Goal: Task Accomplishment & Management: Use online tool/utility

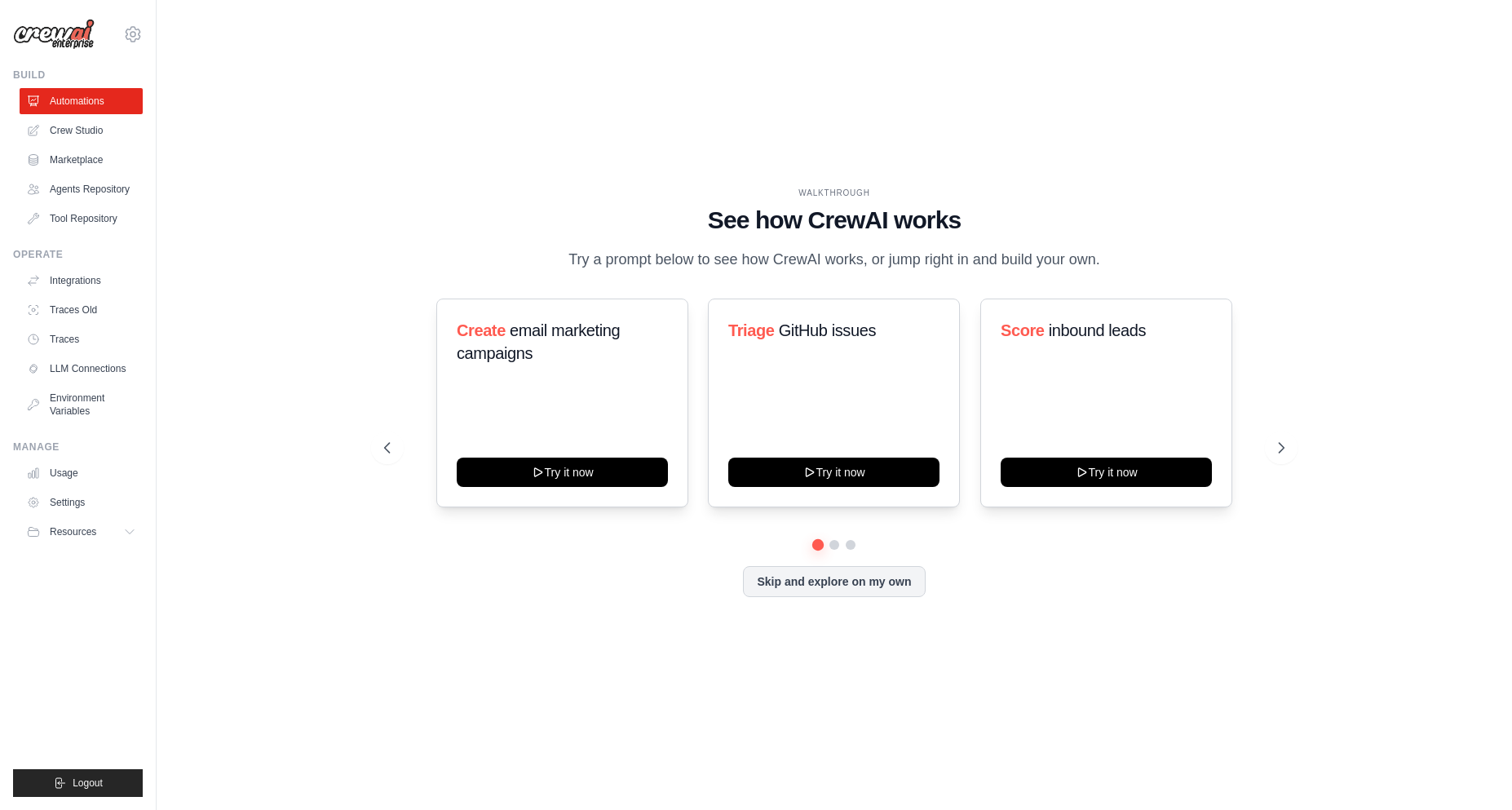
click at [1302, 439] on div "WALKTHROUGH See how CrewAI works Try a prompt below to see how CrewAI works, or…" at bounding box center [834, 405] width 940 height 436
click at [1009, 621] on div "WALKTHROUGH See how CrewAI works Try a prompt below to see how CrewAI works, or…" at bounding box center [834, 405] width 940 height 436
click at [1291, 458] on button at bounding box center [1281, 448] width 33 height 33
click at [1289, 456] on icon at bounding box center [1283, 448] width 16 height 16
click at [1166, 586] on div "Skip and explore on my own" at bounding box center [834, 581] width 900 height 31
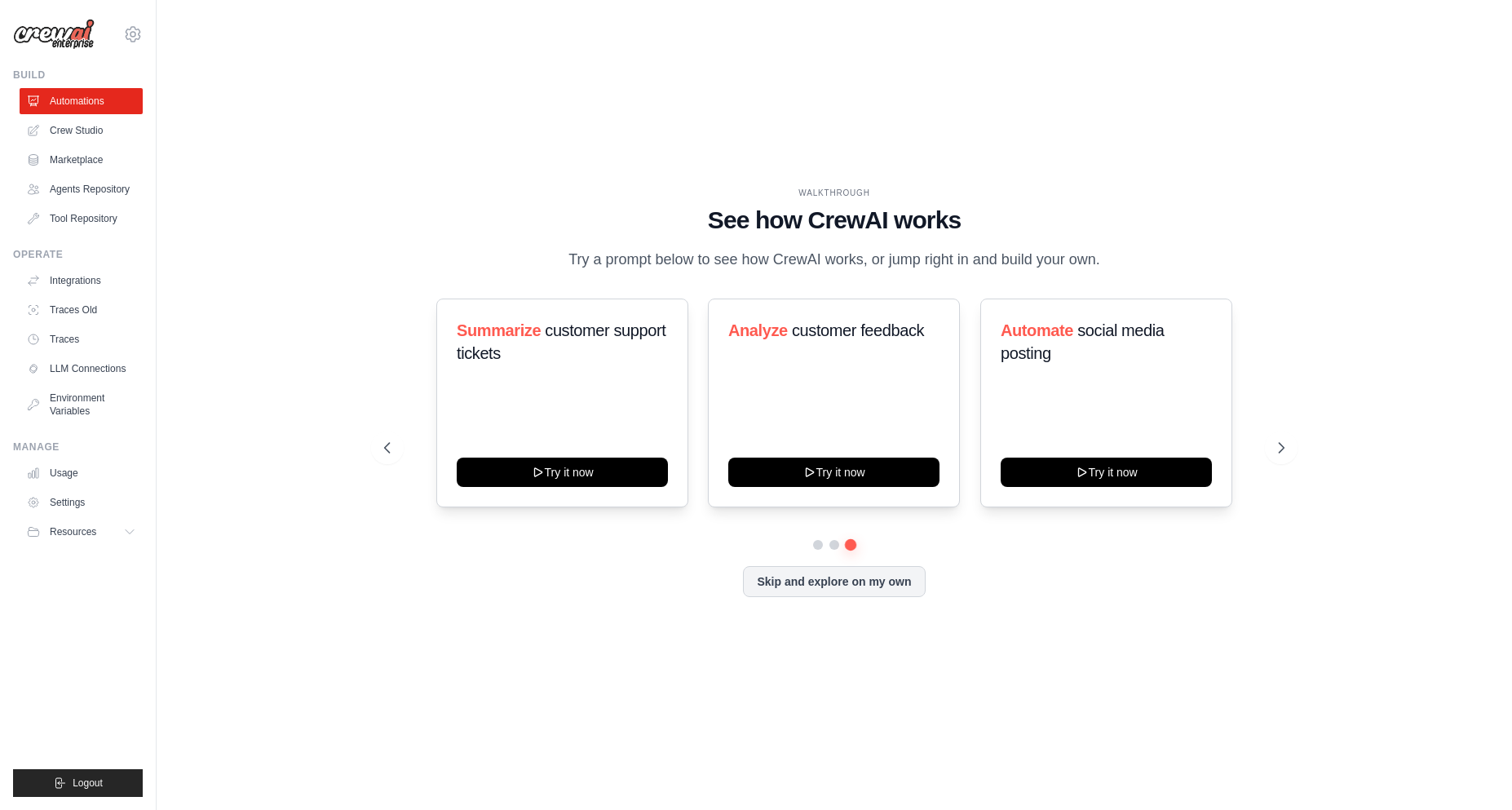
drag, startPoint x: 1058, startPoint y: 620, endPoint x: 1045, endPoint y: 622, distance: 13.2
click at [1054, 620] on div "WALKTHROUGH See how CrewAI works Try a prompt below to see how CrewAI works, or…" at bounding box center [834, 405] width 940 height 436
click at [807, 672] on div "WALKTHROUGH See how CrewAI works Try a prompt below to see how CrewAI works, or…" at bounding box center [834, 405] width 1303 height 778
click at [95, 136] on link "Crew Studio" at bounding box center [83, 130] width 123 height 26
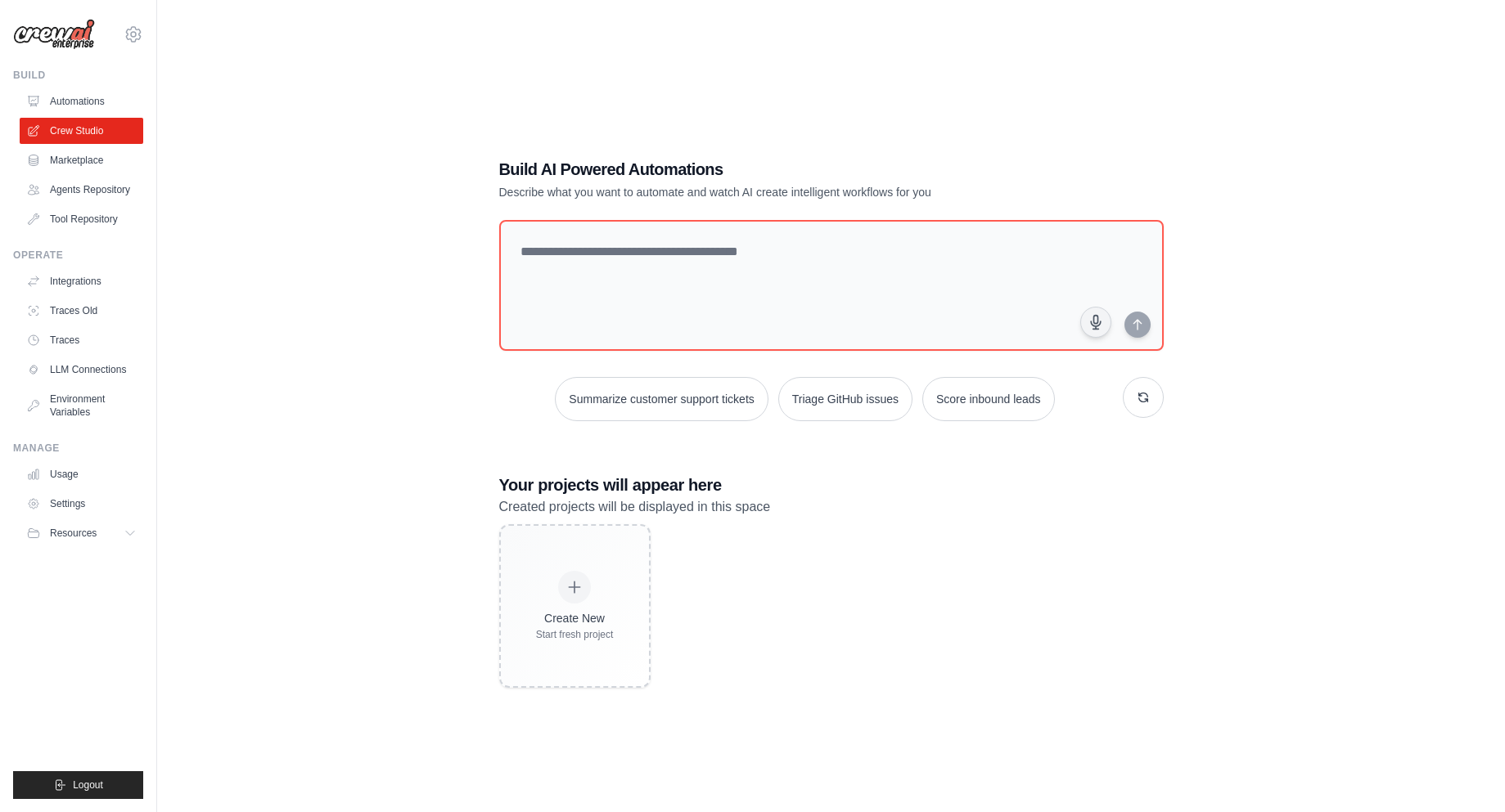
click at [895, 489] on h3 "Your projects will appear here" at bounding box center [831, 485] width 665 height 23
click at [883, 456] on div "Build AI Powered Automations Describe what you want to automate and watch AI cr…" at bounding box center [831, 422] width 704 height 582
click at [785, 505] on p "Created projects will be displayed in this space" at bounding box center [831, 507] width 665 height 21
click at [872, 463] on div "Build AI Powered Automations Describe what you want to automate and watch AI cr…" at bounding box center [831, 422] width 704 height 582
click at [881, 465] on div "Build AI Powered Automations Describe what you want to automate and watch AI cr…" at bounding box center [831, 422] width 704 height 582
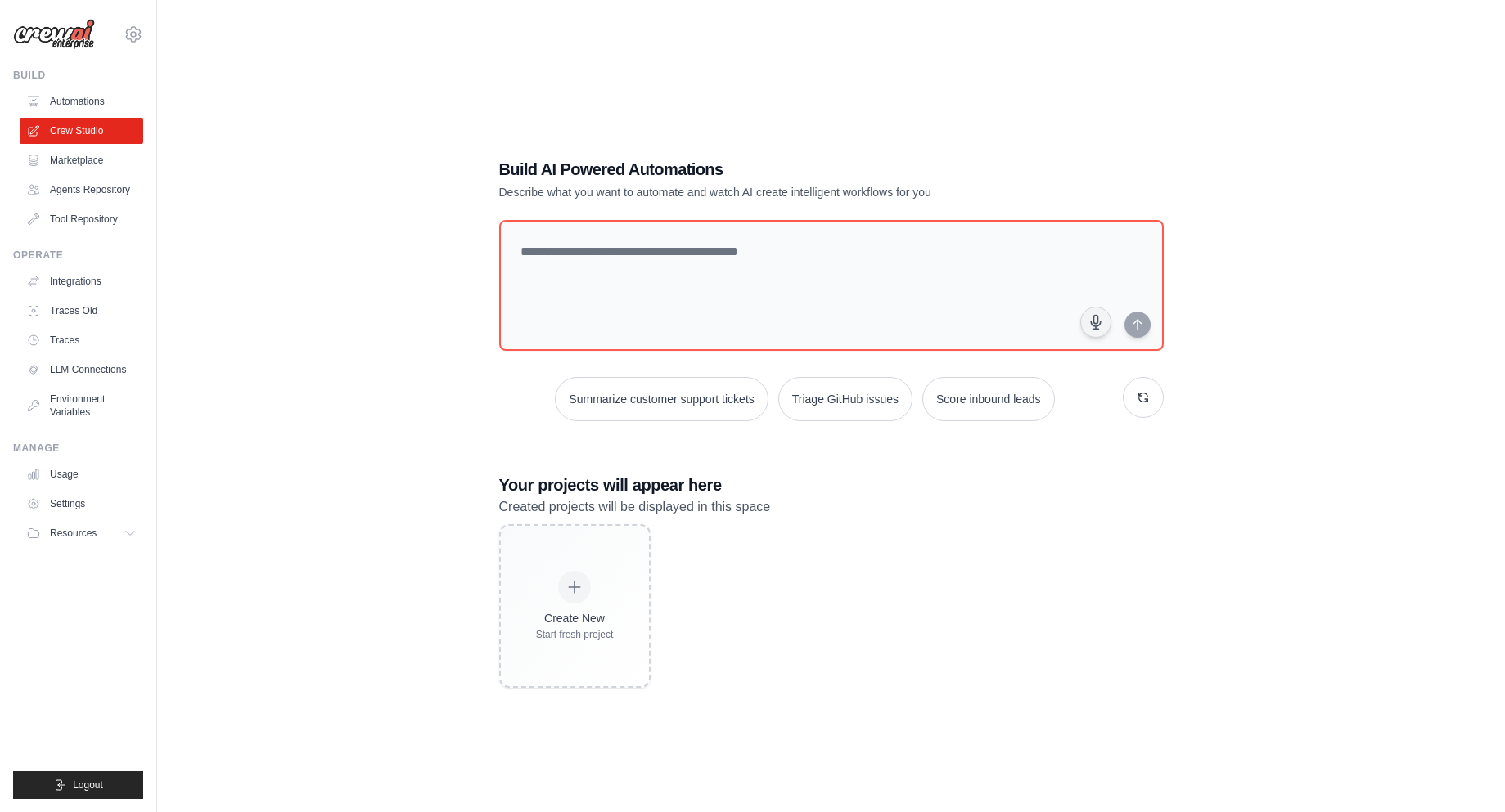
drag, startPoint x: 901, startPoint y: 614, endPoint x: 914, endPoint y: 630, distance: 20.6
click at [905, 620] on div "Create New Start fresh project" at bounding box center [831, 606] width 665 height 163
click at [897, 660] on div "Create New Start fresh project" at bounding box center [831, 606] width 665 height 163
click at [1053, 649] on div "Create New Start fresh project" at bounding box center [831, 606] width 665 height 163
click at [1022, 575] on div "Create New Start fresh project" at bounding box center [831, 606] width 665 height 163
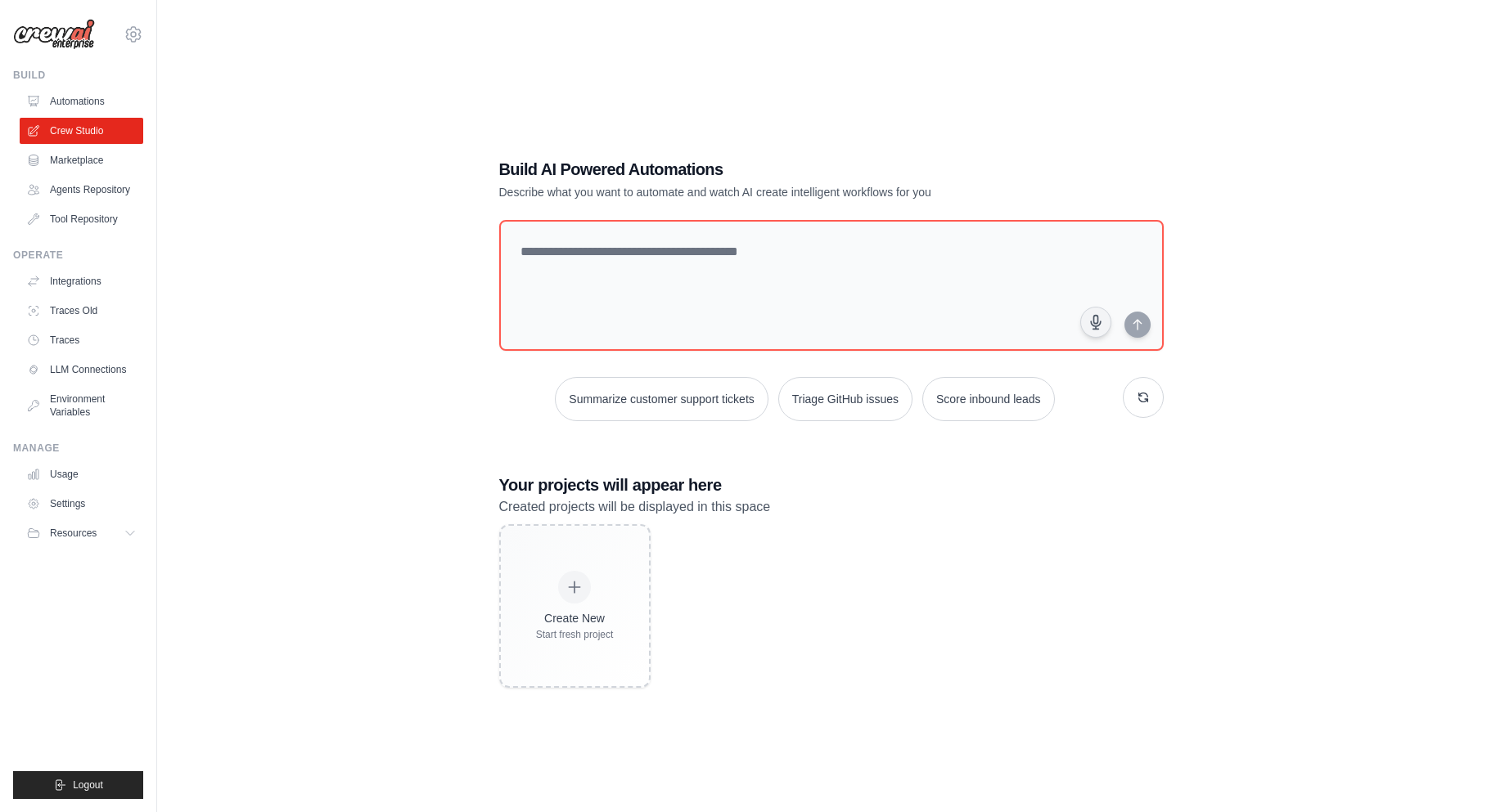
click at [956, 539] on div "Create New Start fresh project" at bounding box center [831, 606] width 665 height 163
click at [956, 538] on div "Create New Start fresh project" at bounding box center [831, 606] width 665 height 163
click at [956, 535] on div "Create New Start fresh project" at bounding box center [831, 606] width 665 height 163
click at [1171, 517] on div "Build AI Powered Automations Describe what you want to automate and watch AI cr…" at bounding box center [831, 422] width 704 height 582
click at [1237, 144] on div "Build AI Powered Automations Describe what you want to automate and watch AI cr…" at bounding box center [831, 422] width 1296 height 812
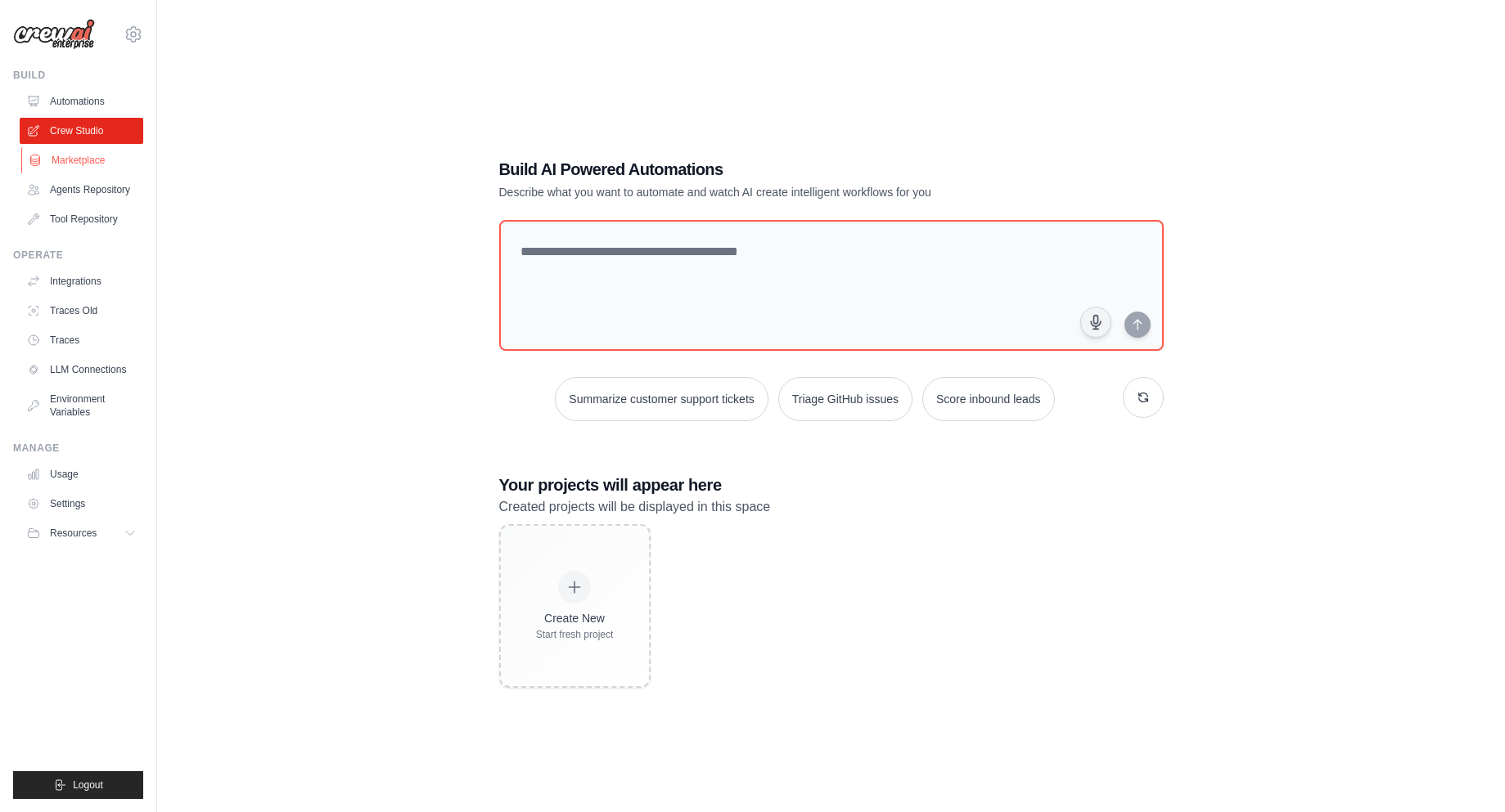
click at [73, 159] on link "Marketplace" at bounding box center [83, 160] width 123 height 26
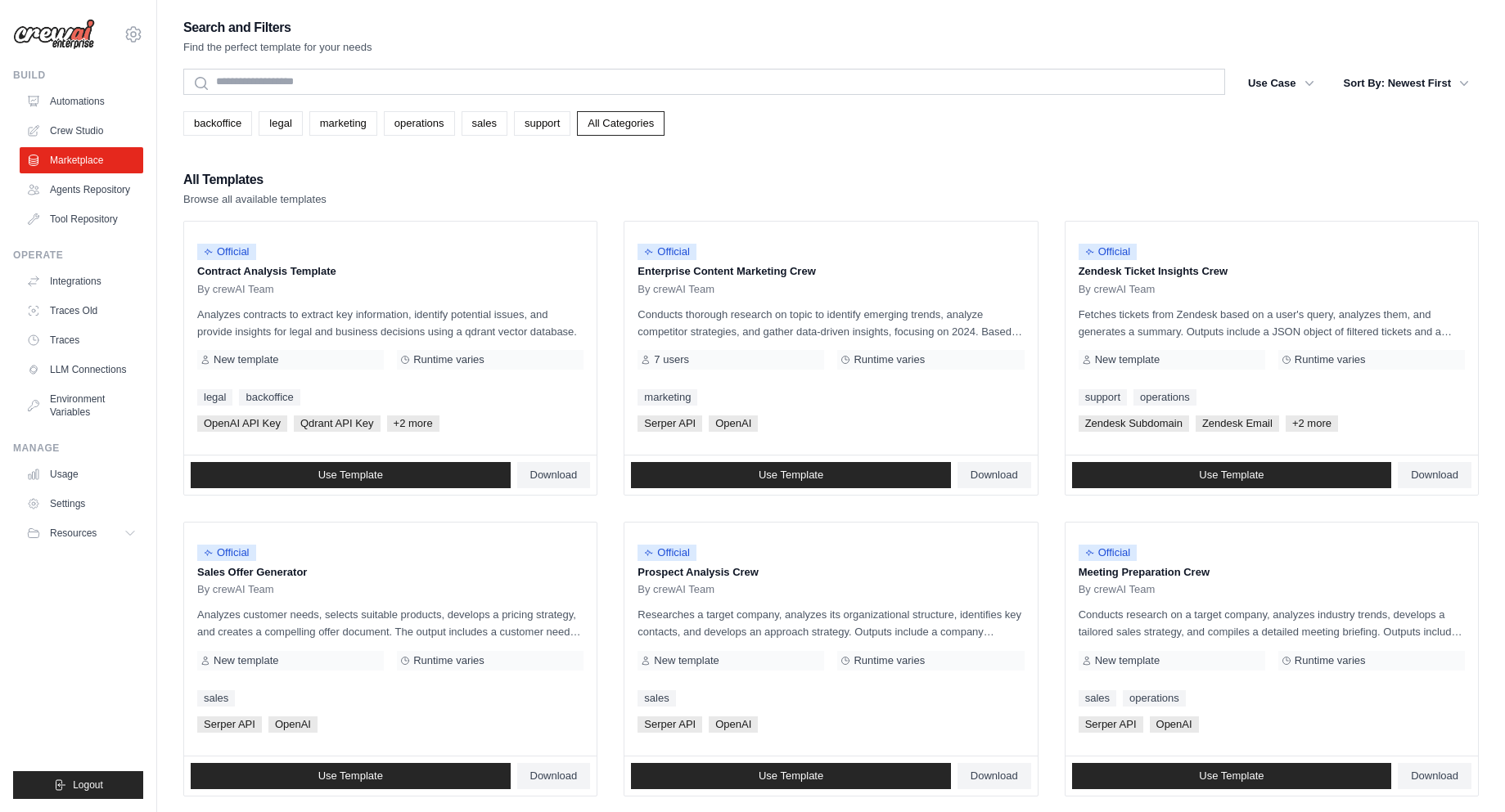
click at [944, 122] on div "backoffice legal marketing operations sales support All Categories" at bounding box center [831, 124] width 1296 height 25
click at [104, 152] on link "Marketplace" at bounding box center [83, 160] width 123 height 26
click at [111, 128] on link "Crew Studio" at bounding box center [83, 131] width 123 height 26
click at [80, 192] on link "Agents Repository" at bounding box center [81, 190] width 123 height 26
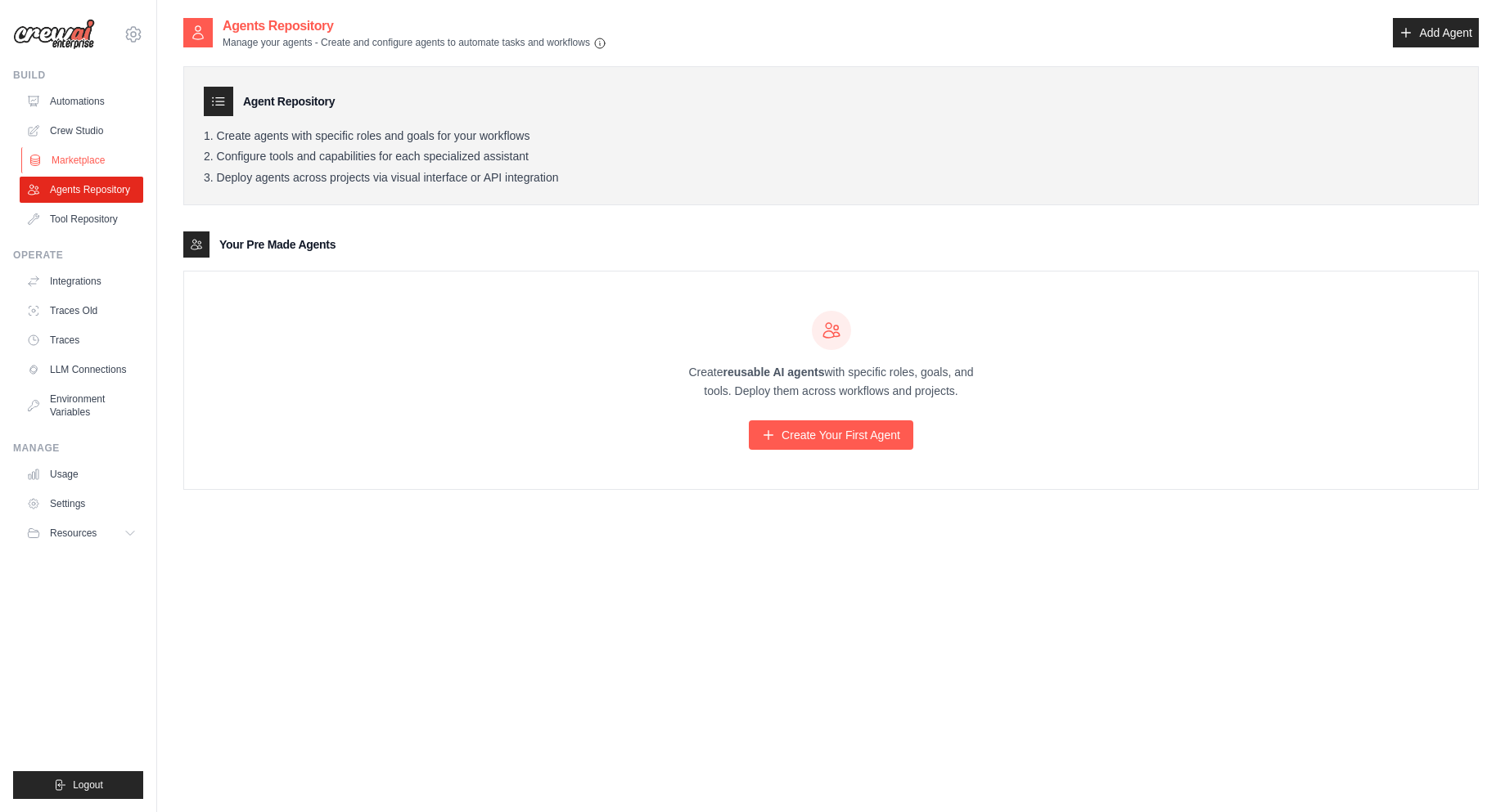
click at [99, 169] on link "Marketplace" at bounding box center [83, 160] width 123 height 26
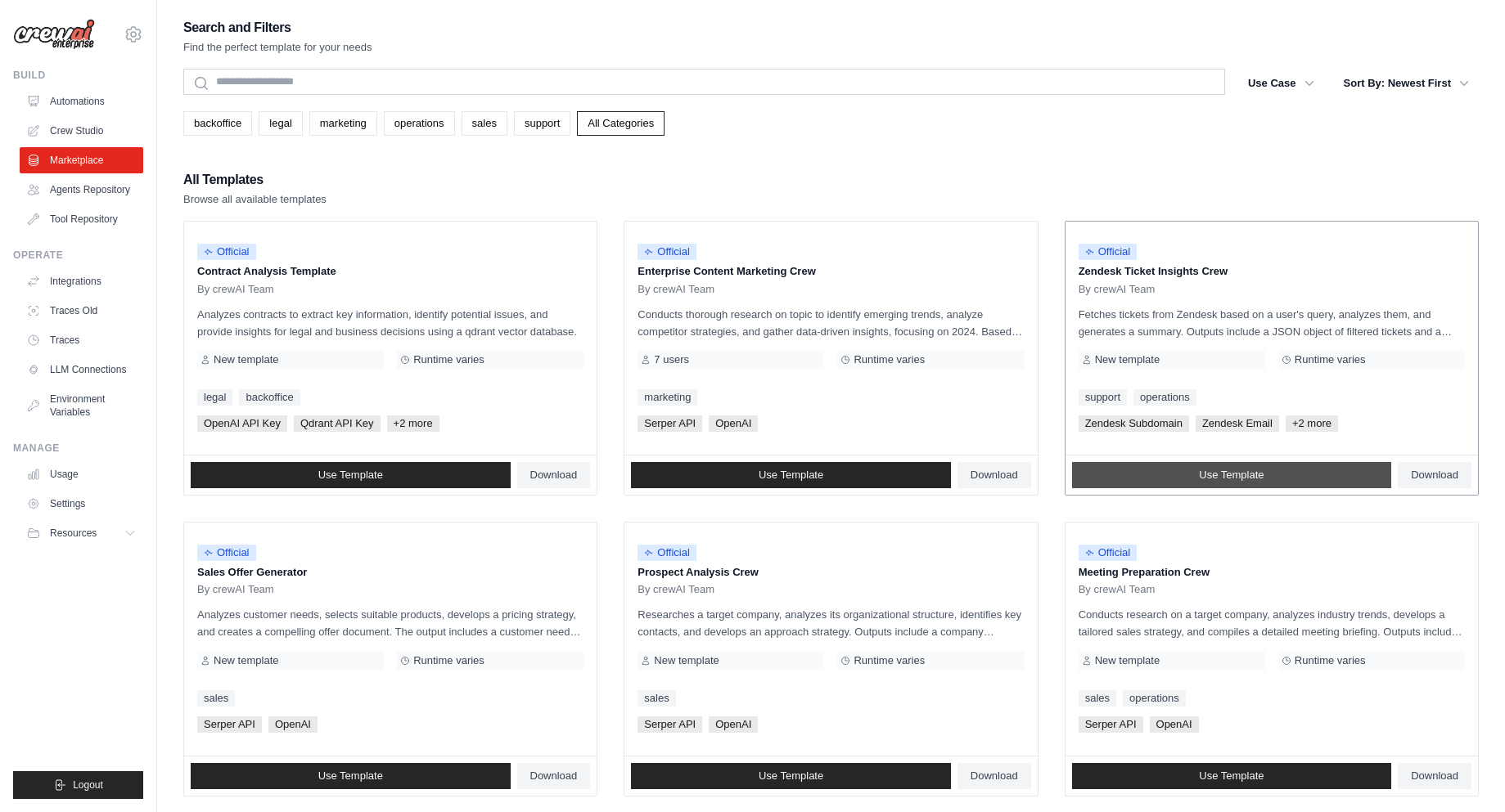
click at [1300, 464] on link "Use Template" at bounding box center [1232, 475] width 320 height 26
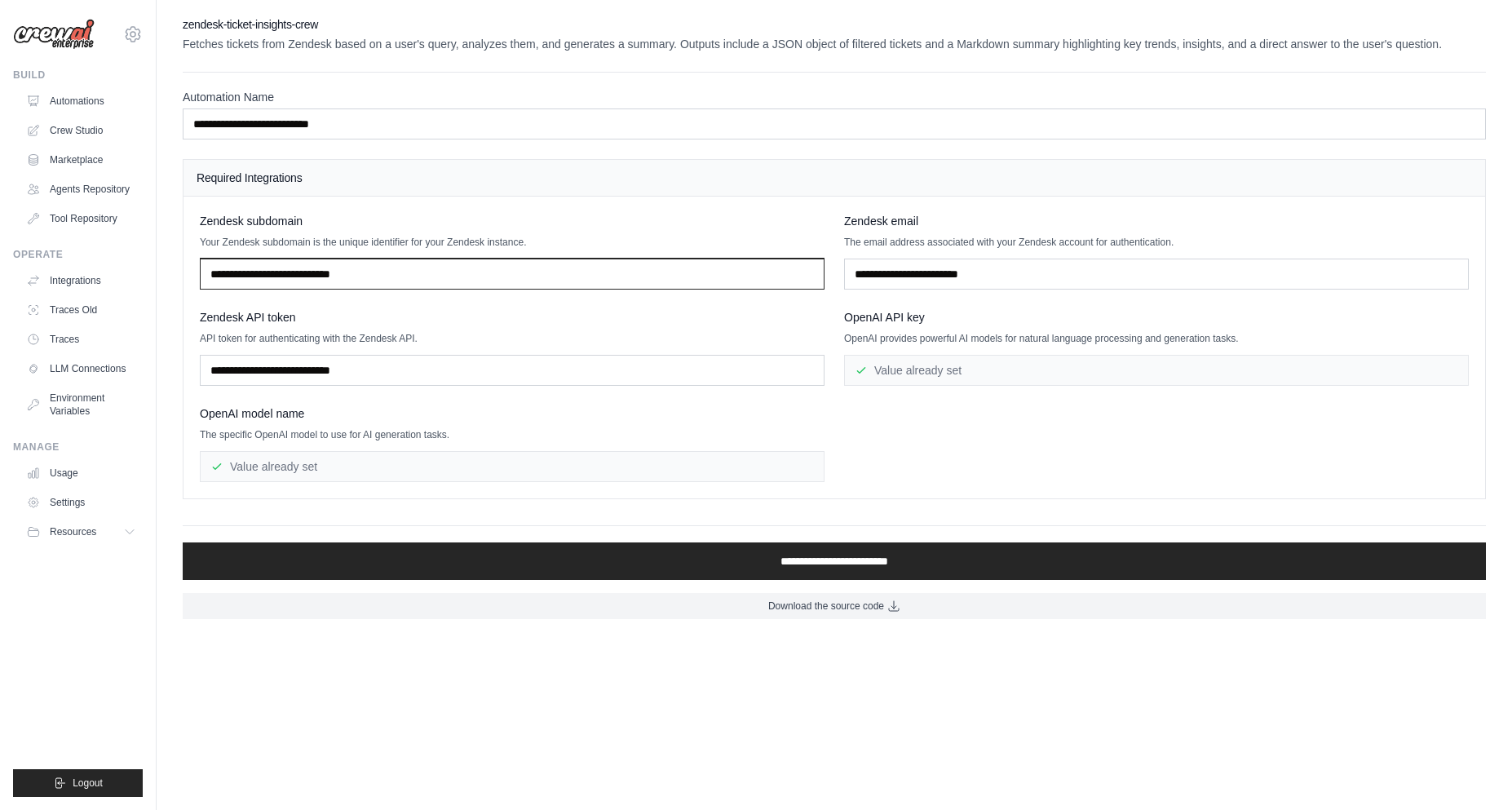
click at [315, 290] on input "text" at bounding box center [512, 274] width 625 height 31
click at [526, 346] on div "Zendesk API token API token for authenticating with the Zendesk API." at bounding box center [512, 348] width 625 height 77
click at [496, 345] on p "API token for authenticating with the Zendesk API." at bounding box center [512, 339] width 625 height 13
click at [440, 290] on input "text" at bounding box center [512, 274] width 625 height 31
